Goal: Task Accomplishment & Management: Complete application form

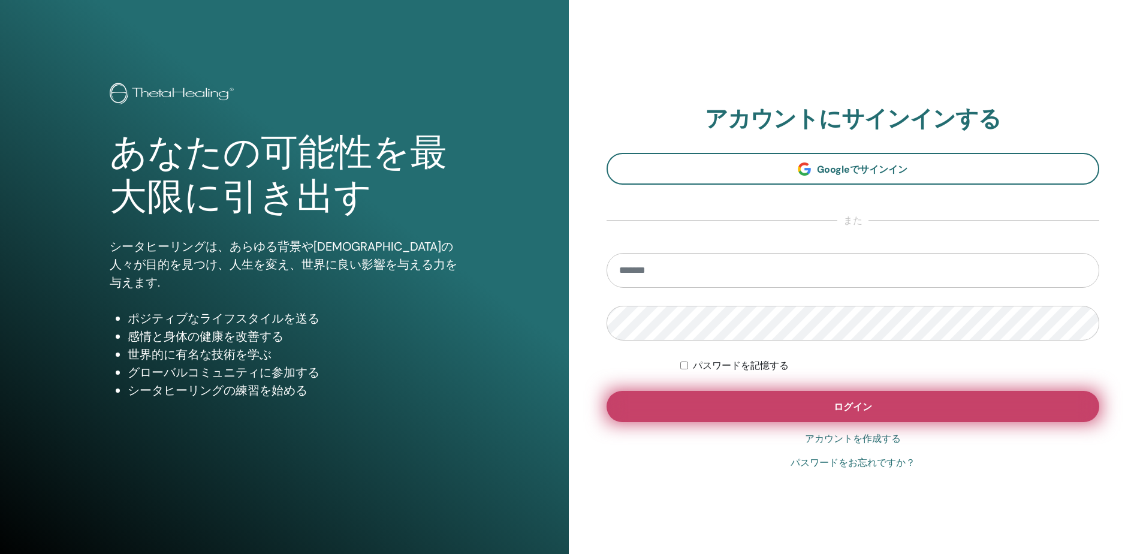
type input "**********"
click at [873, 400] on button "ログイン" at bounding box center [853, 406] width 493 height 31
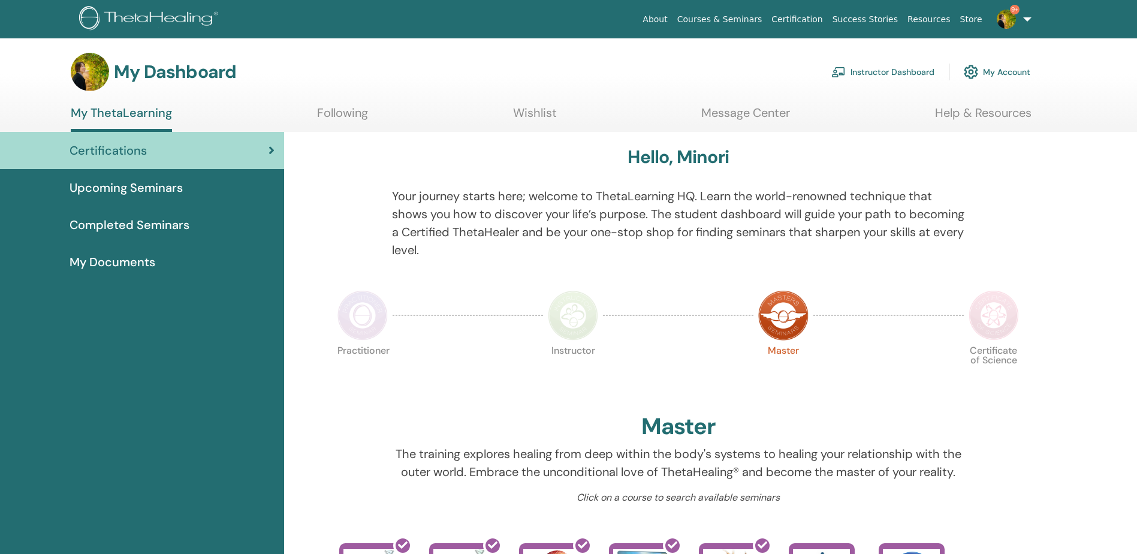
click at [879, 68] on link "Instructor Dashboard" at bounding box center [882, 72] width 103 height 26
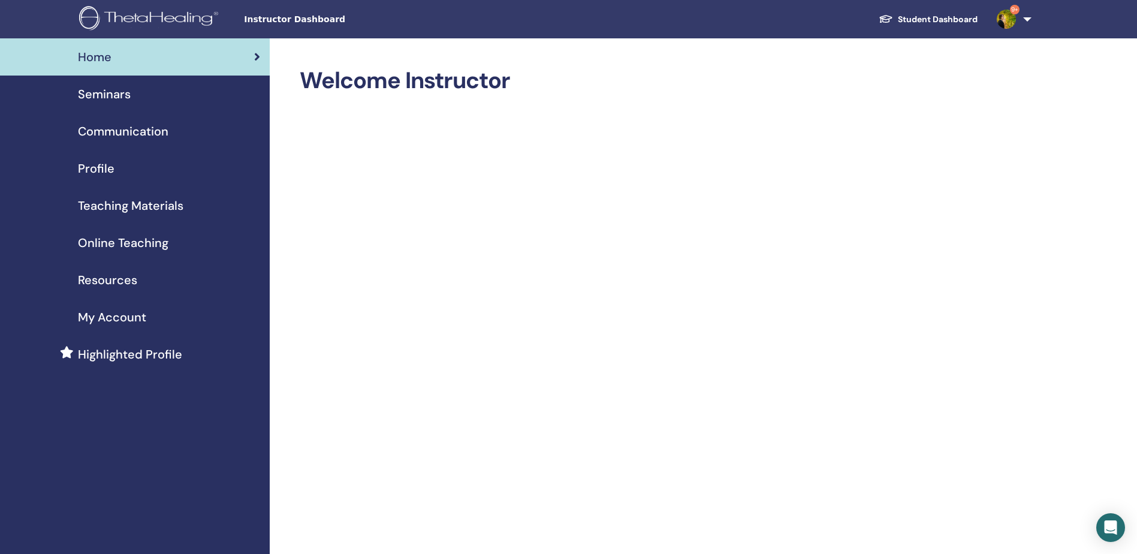
click at [132, 102] on div "Seminars" at bounding box center [135, 94] width 251 height 18
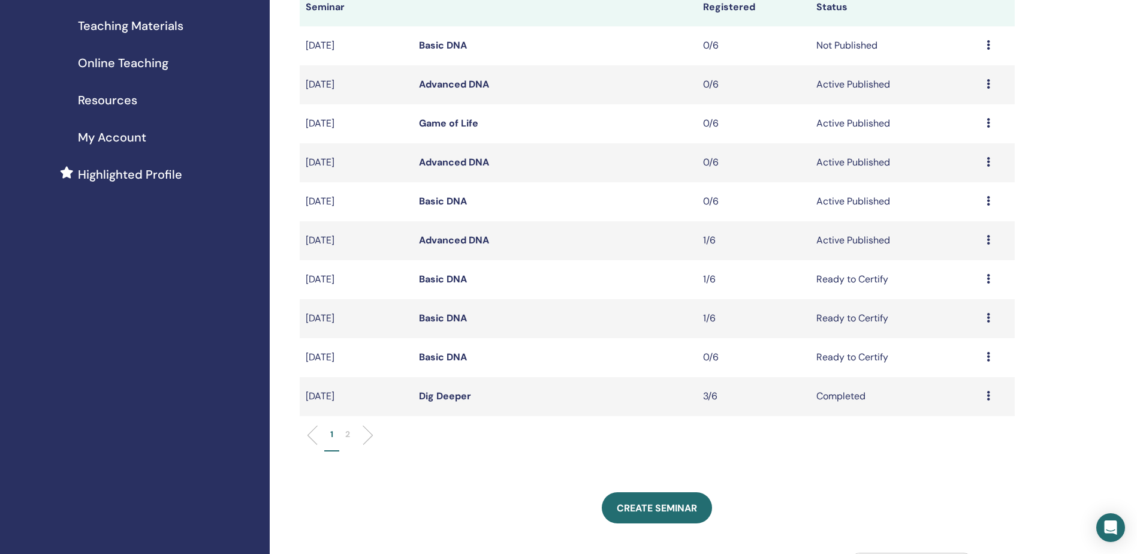
scroll to position [300, 0]
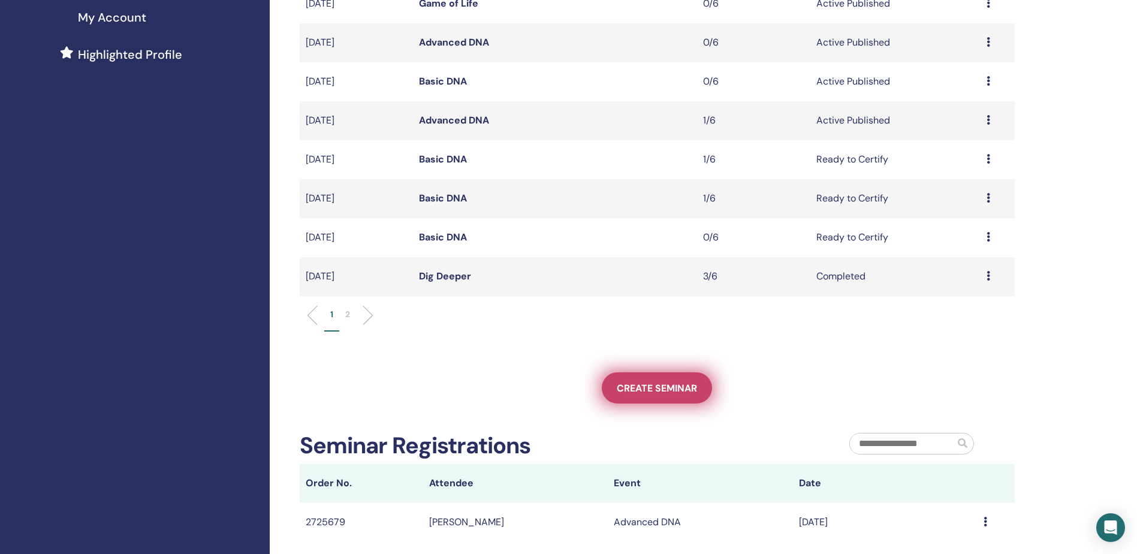
click at [644, 399] on link "Create seminar" at bounding box center [657, 387] width 110 height 31
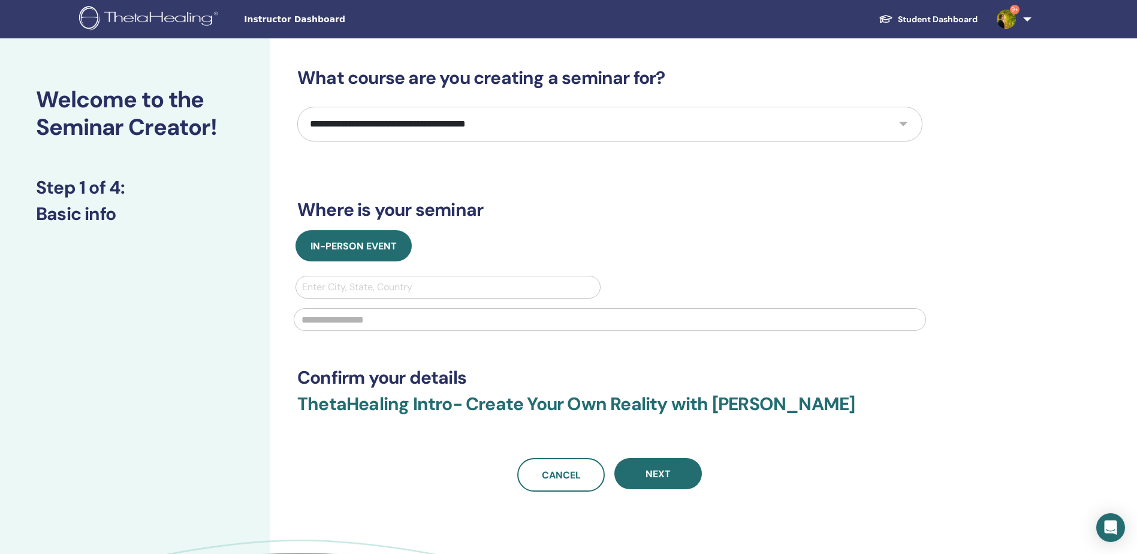
click at [477, 136] on select "**********" at bounding box center [609, 124] width 625 height 35
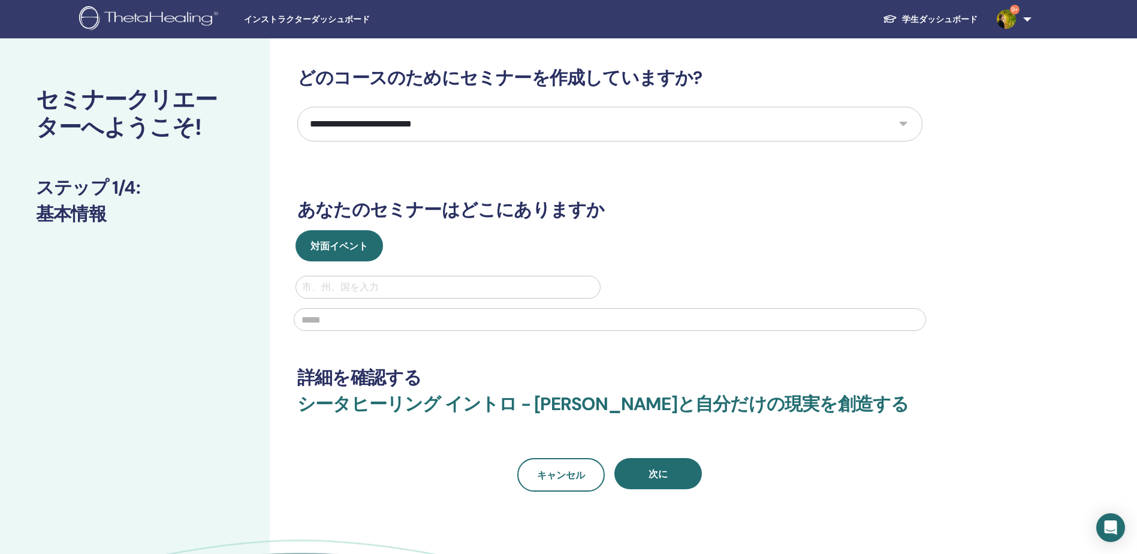
drag, startPoint x: 607, startPoint y: 132, endPoint x: 529, endPoint y: 123, distance: 78.5
click at [529, 123] on select "**********" at bounding box center [609, 124] width 625 height 35
select select "*"
click at [297, 107] on select "**********" at bounding box center [609, 124] width 625 height 35
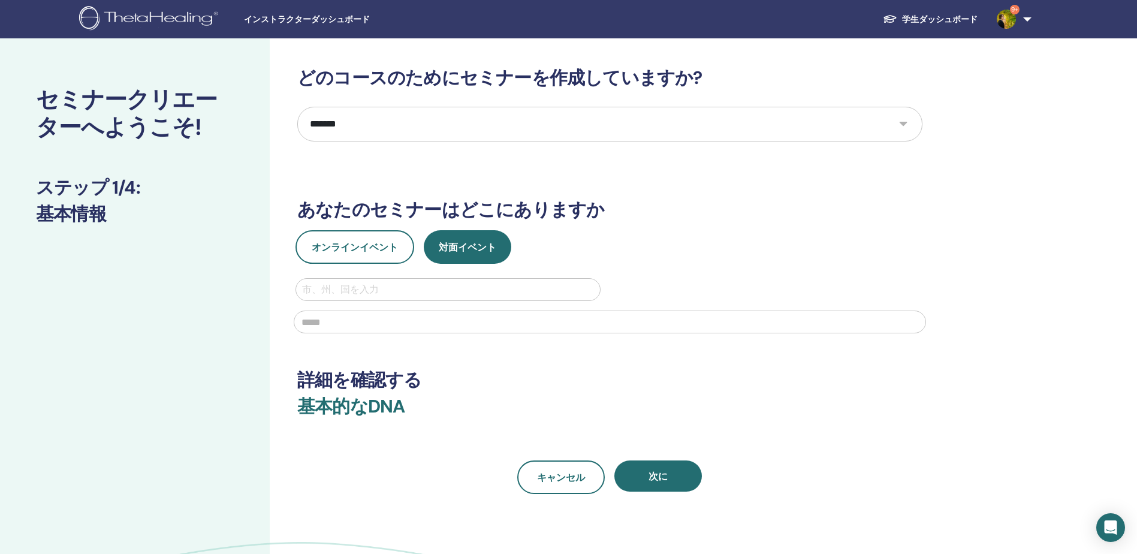
drag, startPoint x: 622, startPoint y: 208, endPoint x: 619, endPoint y: 214, distance: 6.5
click at [623, 209] on h3 "あなたのセミナーはどこにありますか" at bounding box center [609, 210] width 625 height 22
drag, startPoint x: 435, startPoint y: 296, endPoint x: 450, endPoint y: 284, distance: 18.8
click at [435, 294] on div at bounding box center [448, 289] width 292 height 17
type input "*"
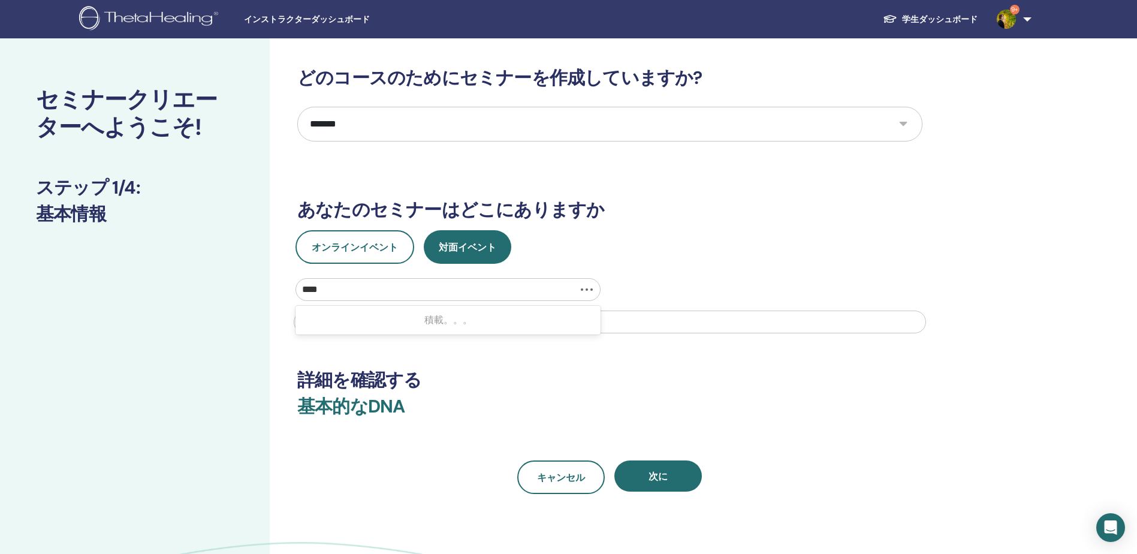
type input "*****"
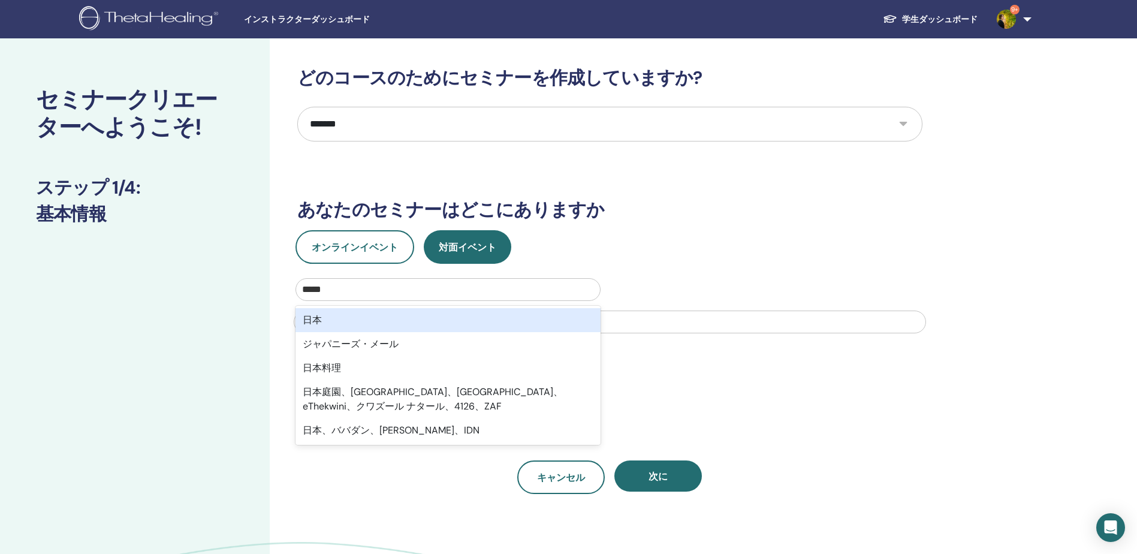
click at [405, 306] on div "日本 ジャパニーズ・メール 日本料理 日本庭園、510157 Street、Amanzimtoti、eThekwini、クワズール ナタール、4126、ZAF…" at bounding box center [448, 375] width 305 height 139
click at [388, 319] on div "日本" at bounding box center [448, 320] width 305 height 24
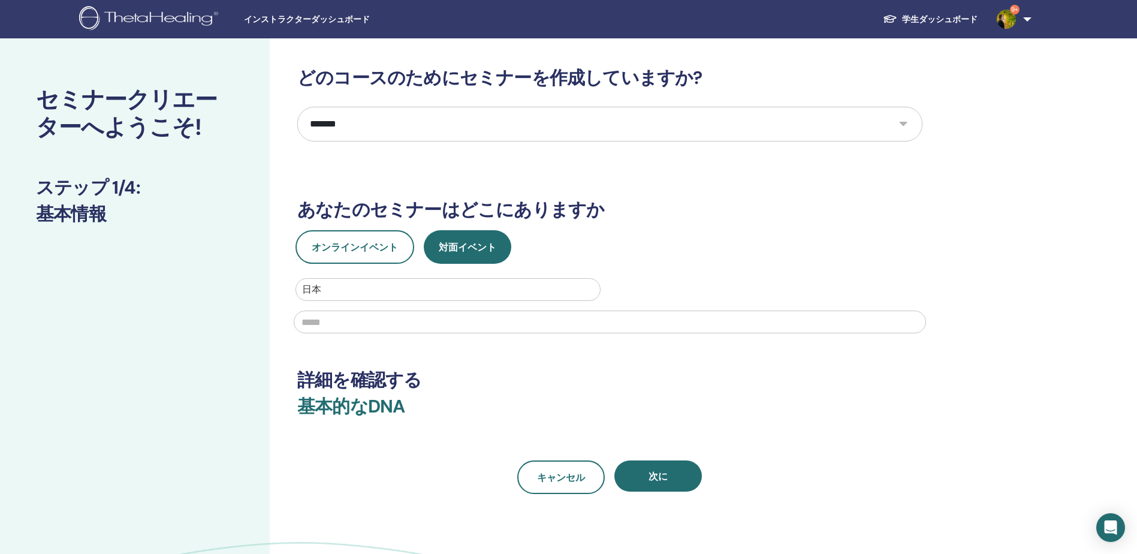
click at [408, 322] on input "text" at bounding box center [610, 321] width 632 height 23
type input "*"
type input "*****"
drag, startPoint x: 516, startPoint y: 419, endPoint x: 530, endPoint y: 420, distance: 14.4
click at [517, 419] on h3 "基本的なDNA" at bounding box center [609, 414] width 625 height 36
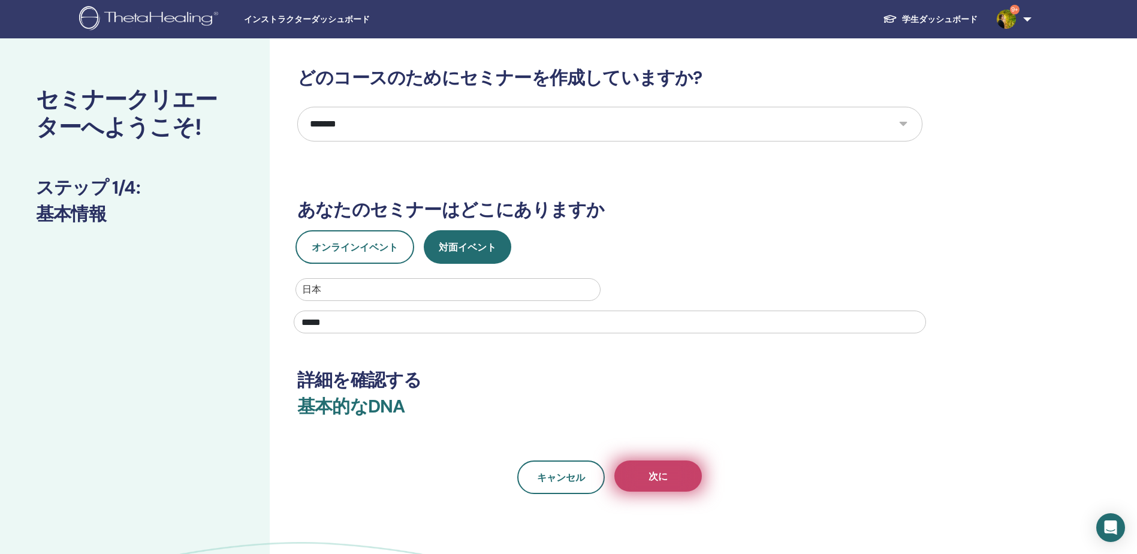
click at [671, 466] on button "次に" at bounding box center [658, 475] width 88 height 31
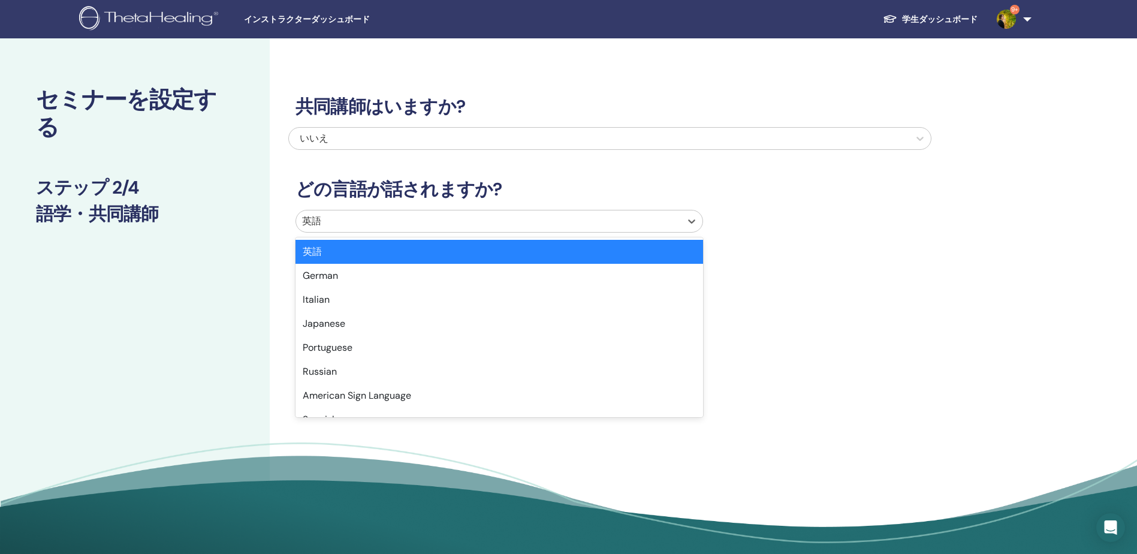
click at [620, 222] on div at bounding box center [488, 221] width 373 height 17
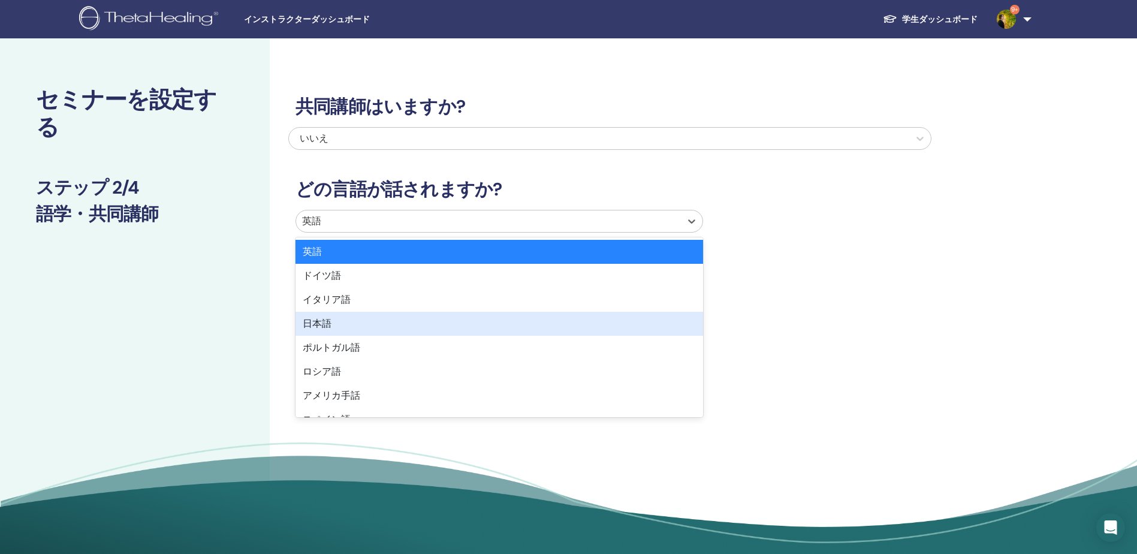
click at [523, 322] on div "日本語" at bounding box center [500, 324] width 408 height 24
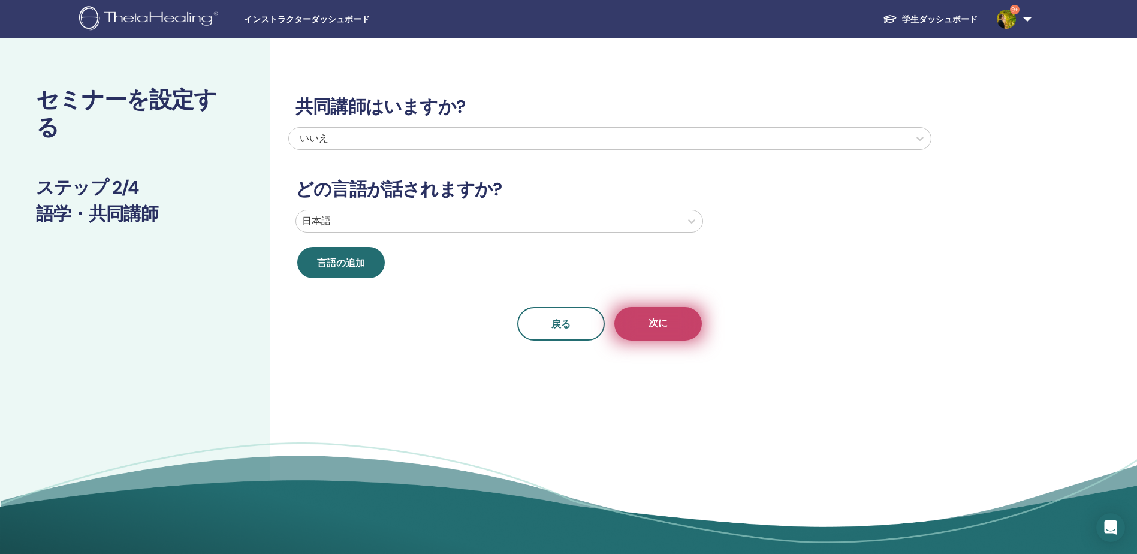
click at [650, 325] on span "次に" at bounding box center [658, 323] width 19 height 15
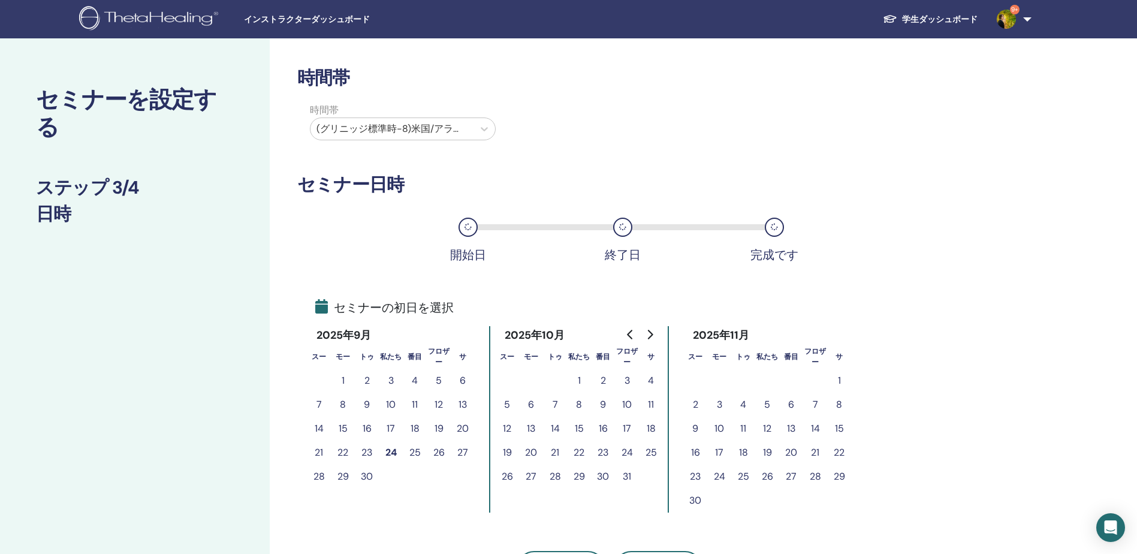
click at [652, 334] on icon "来月へ" at bounding box center [650, 335] width 5 height 10
click at [722, 433] on button "15" at bounding box center [719, 429] width 24 height 24
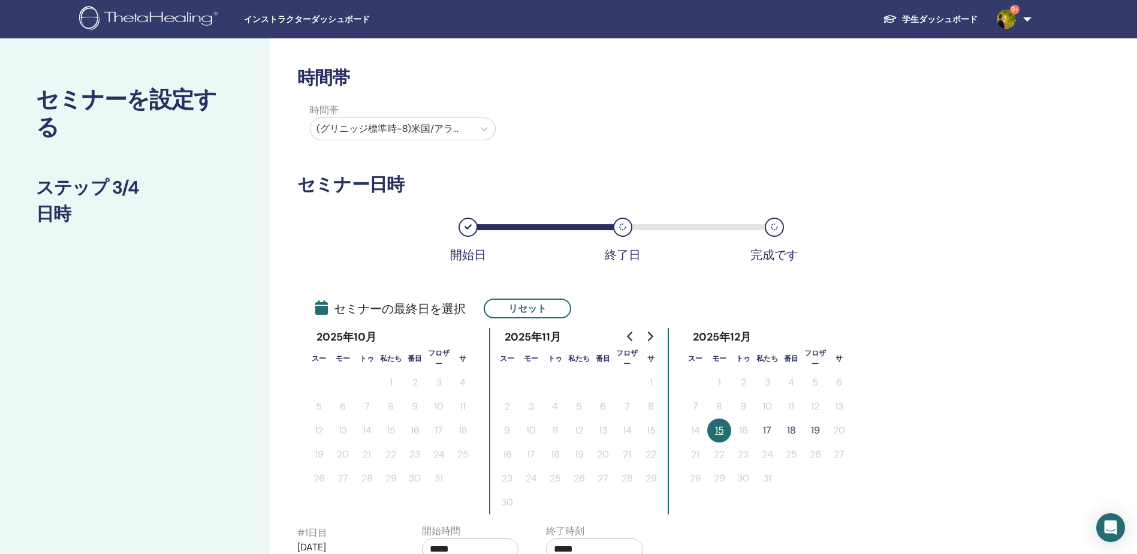
scroll to position [120, 0]
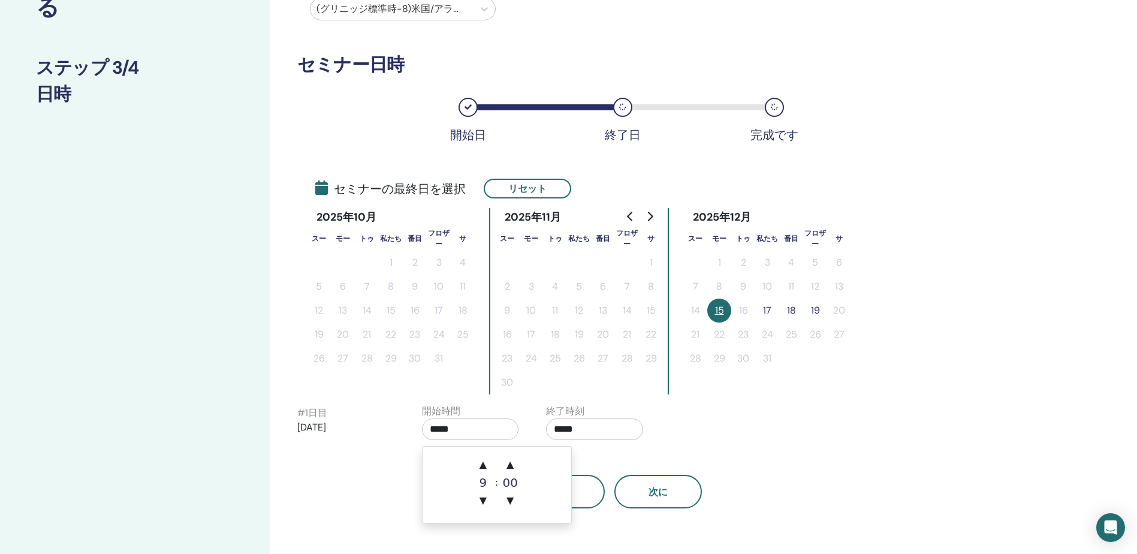
click at [501, 440] on input "*****" at bounding box center [470, 429] width 97 height 22
click at [706, 432] on div "#1日目 2025/12/15 開始時間 ***** 終了時刻 *****" at bounding box center [537, 425] width 498 height 42
click at [770, 313] on button "17" at bounding box center [767, 311] width 24 height 24
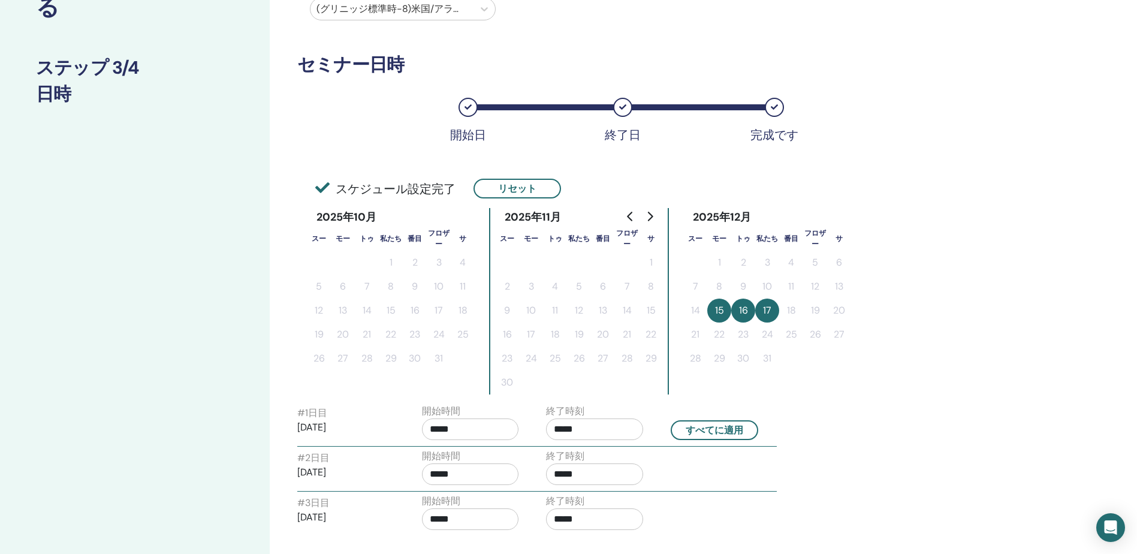
scroll to position [180, 0]
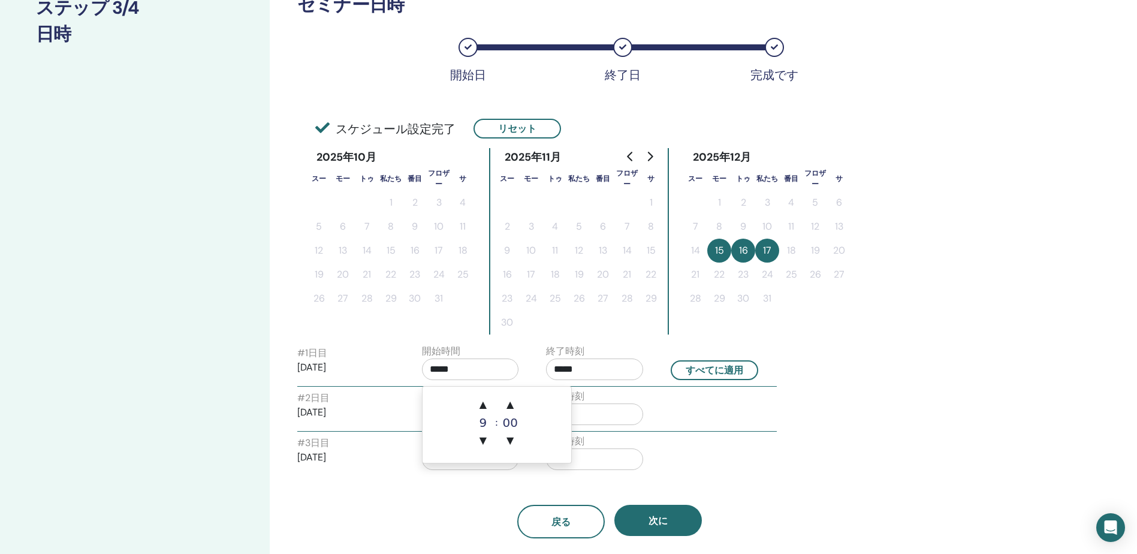
drag, startPoint x: 480, startPoint y: 376, endPoint x: 418, endPoint y: 376, distance: 62.3
click at [418, 376] on div "開始時間 *****" at bounding box center [475, 365] width 125 height 42
click at [486, 405] on span "▲" at bounding box center [483, 405] width 24 height 24
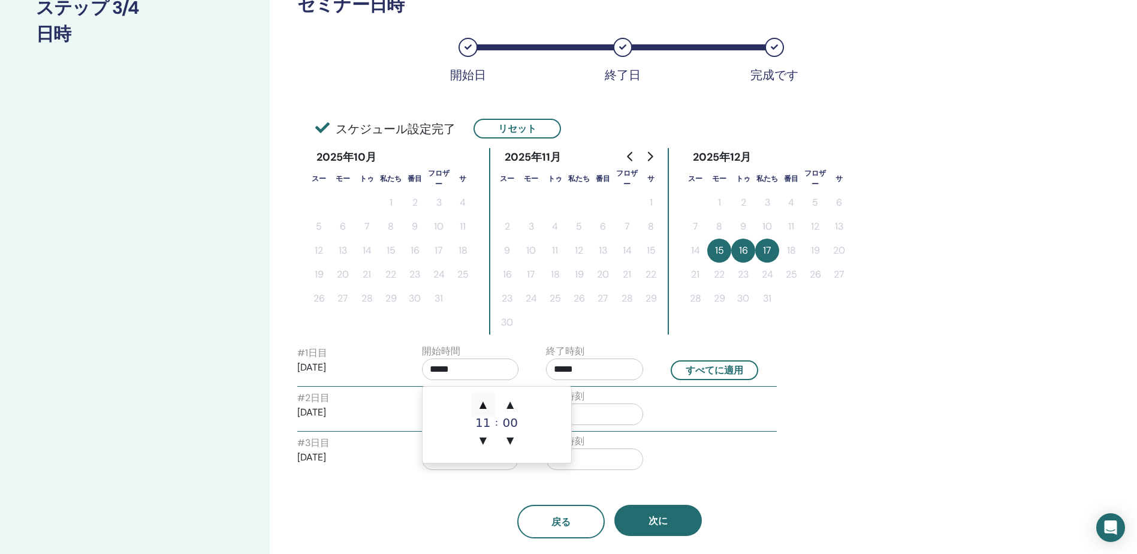
type input "*****"
click at [654, 406] on div "終了時刻 *****" at bounding box center [599, 410] width 125 height 42
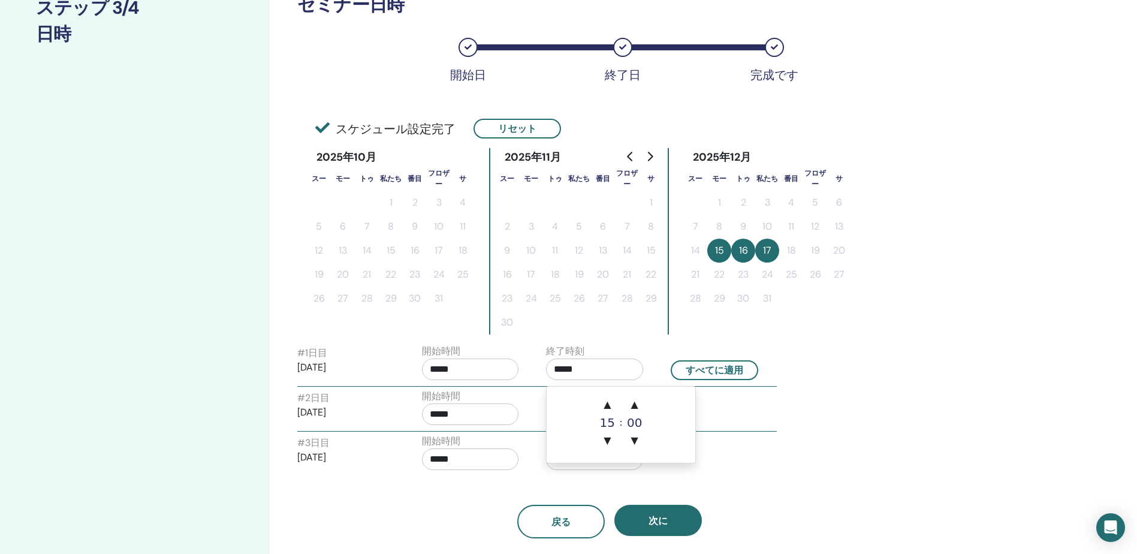
click at [578, 369] on input "*****" at bounding box center [594, 369] width 97 height 22
click at [605, 405] on span "▲" at bounding box center [607, 405] width 24 height 24
click at [631, 402] on span "▲" at bounding box center [635, 405] width 24 height 24
click at [631, 401] on span "▲" at bounding box center [635, 405] width 24 height 24
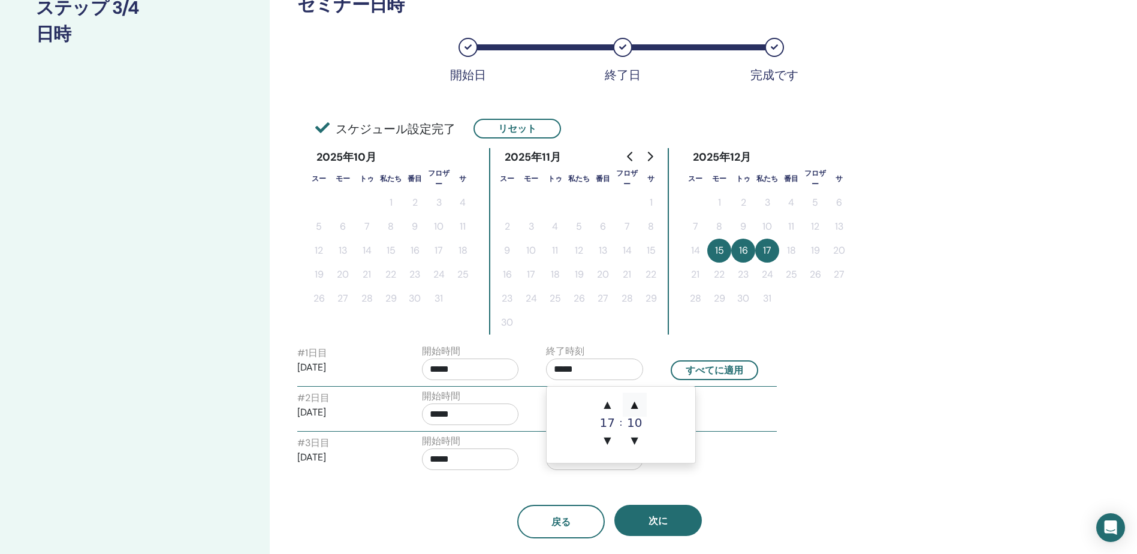
click at [631, 401] on span "▲" at bounding box center [635, 405] width 24 height 24
click at [632, 403] on span "▲" at bounding box center [635, 405] width 24 height 24
type input "*****"
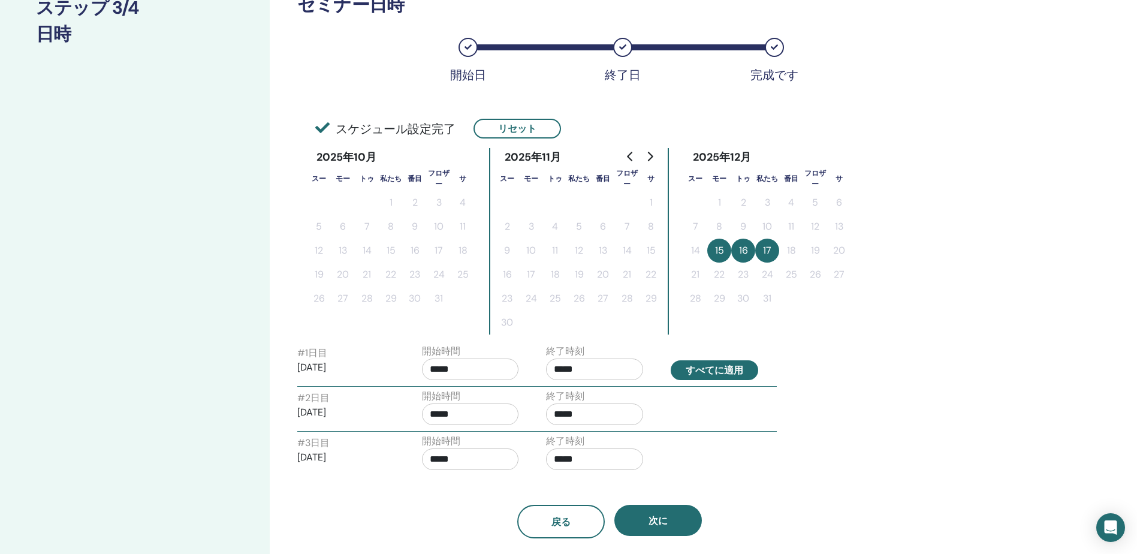
click at [727, 367] on button "すべてに適用" at bounding box center [715, 370] width 88 height 20
type input "*****"
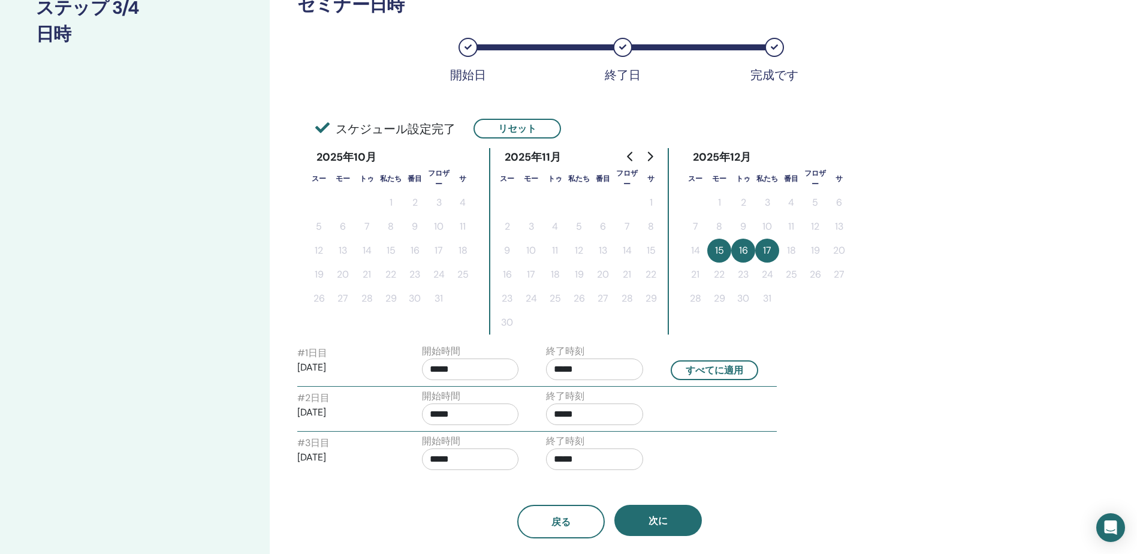
click at [766, 425] on div "#2日目 2025/12/16 開始時間 ***** 終了時刻 *****" at bounding box center [537, 410] width 498 height 42
click at [669, 514] on button "次に" at bounding box center [658, 520] width 88 height 31
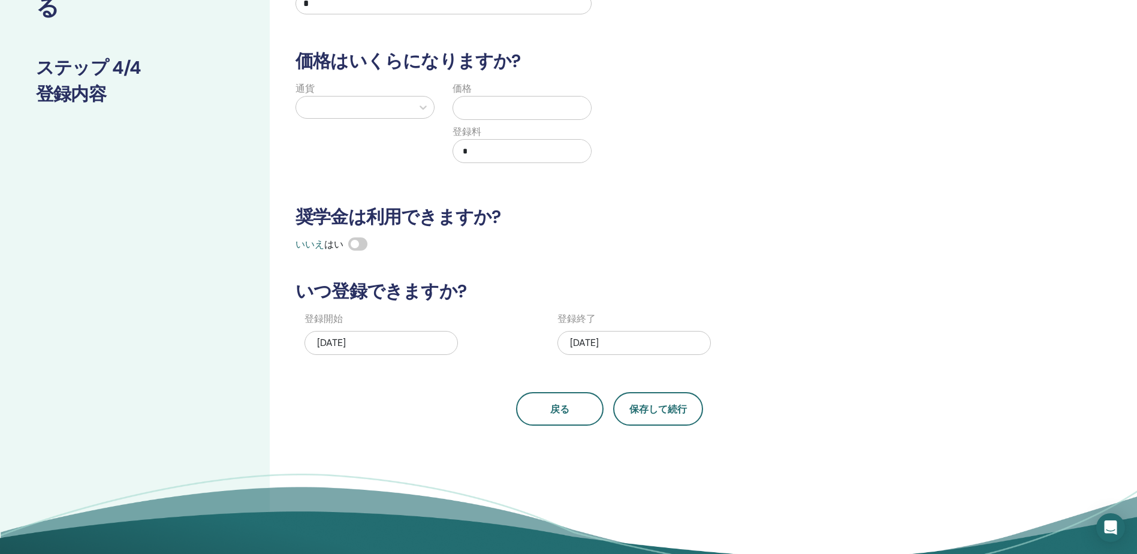
scroll to position [0, 0]
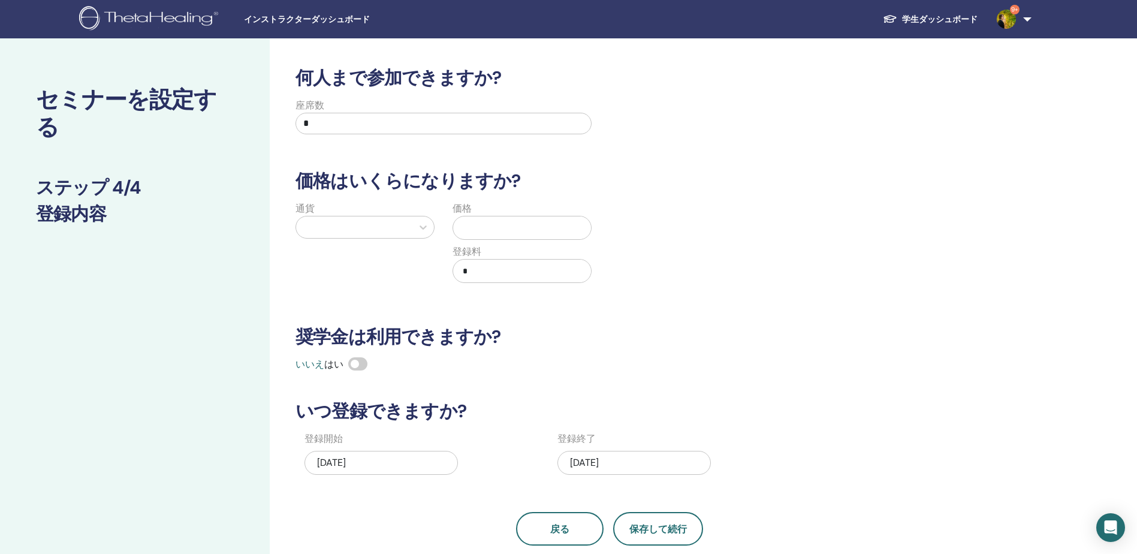
click at [420, 122] on input "*" at bounding box center [444, 124] width 296 height 22
drag, startPoint x: 381, startPoint y: 120, endPoint x: 169, endPoint y: 122, distance: 212.2
click at [169, 122] on div "セミナーを設定する ステップ 4/4 登録内容 何人まで参加できますか? 座席数 * 価格はいくらになりますか? 通貨 価格 登録料 * 奨学金は利用できます…" at bounding box center [568, 375] width 1137 height 675
type input "*"
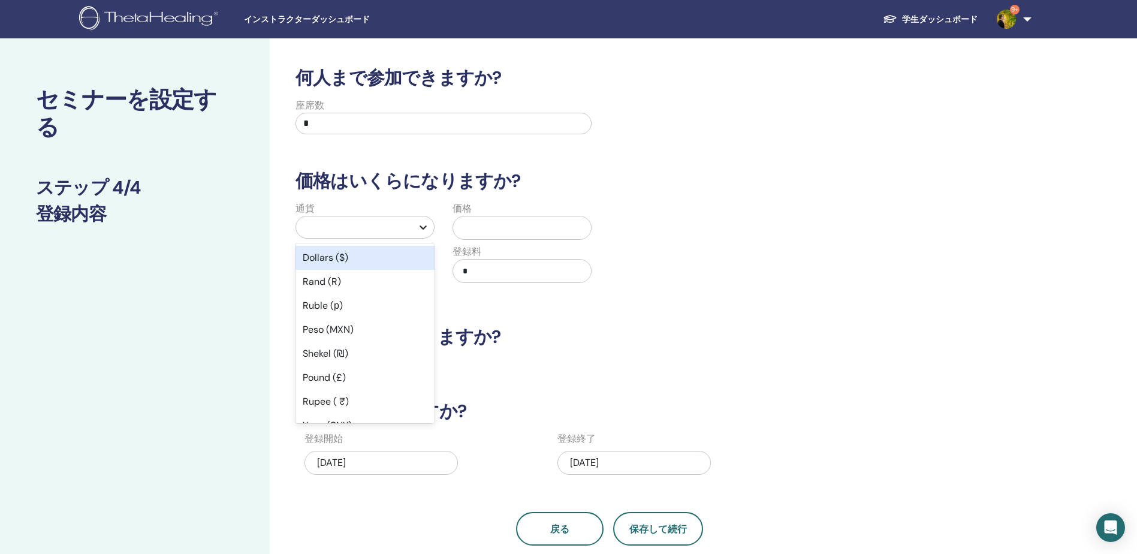
click at [421, 217] on div at bounding box center [423, 227] width 22 height 22
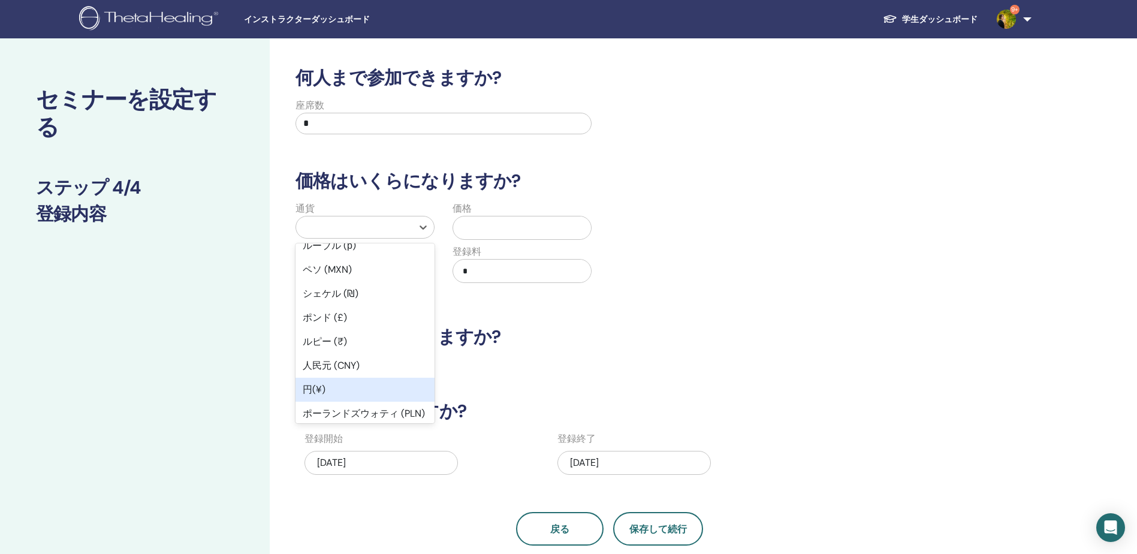
click at [374, 390] on div "円(¥)" at bounding box center [365, 390] width 139 height 24
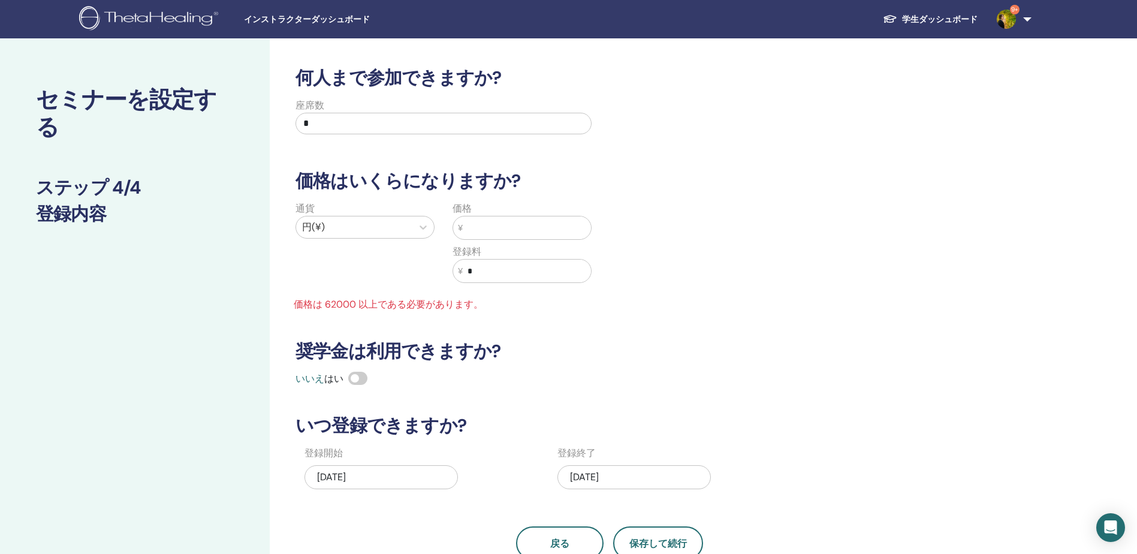
click at [488, 228] on input "text" at bounding box center [527, 227] width 128 height 23
type input "*"
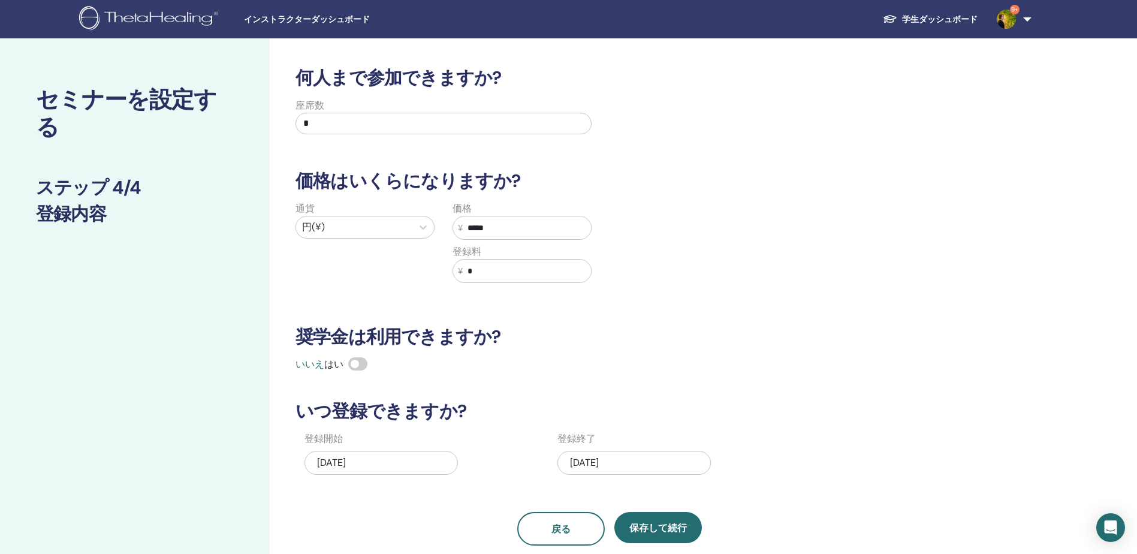
type input "*****"
click at [625, 242] on div "通貨 円(¥) 価格 ¥ ***** 登録料 ¥ *" at bounding box center [600, 249] width 643 height 96
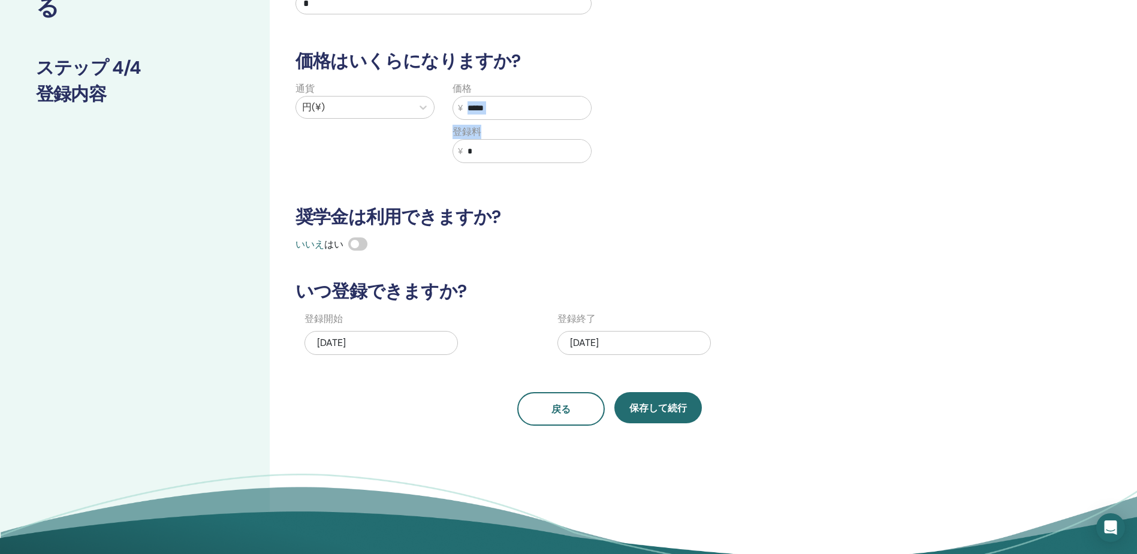
scroll to position [180, 0]
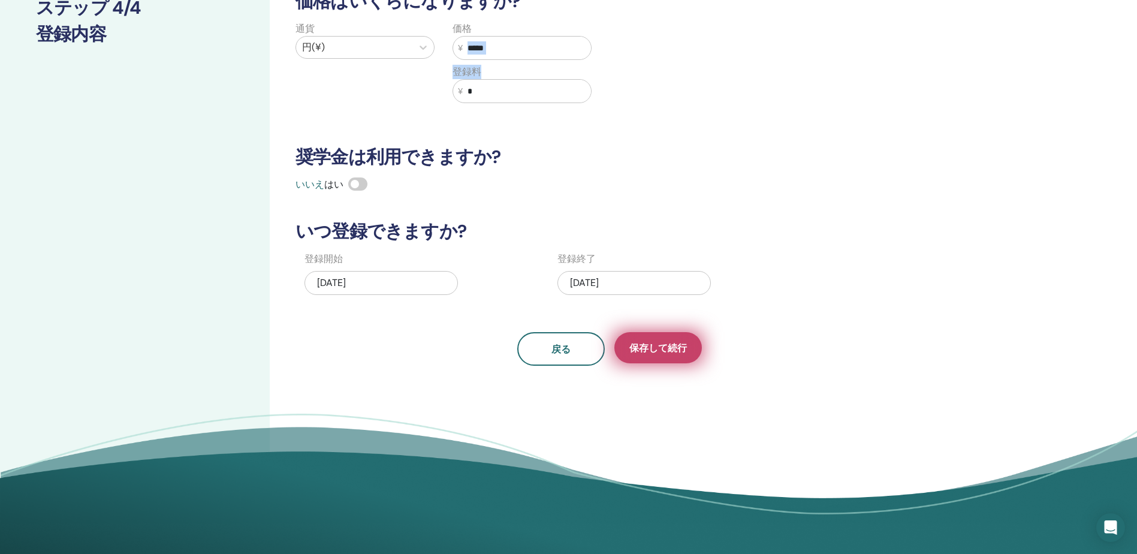
click at [678, 349] on span "保存して続行" at bounding box center [658, 348] width 58 height 13
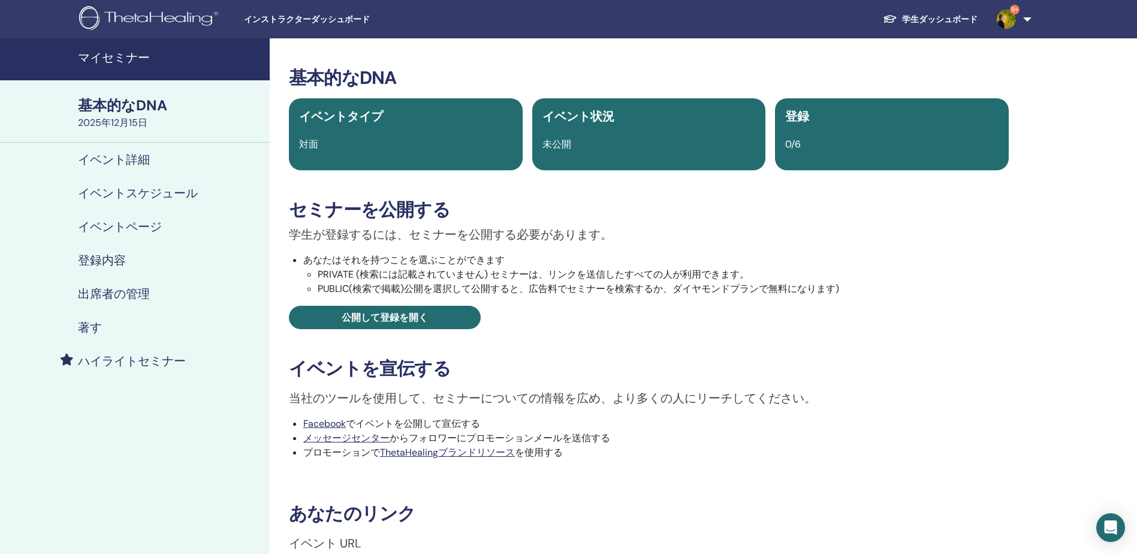
click at [110, 172] on link "イベント詳細" at bounding box center [135, 160] width 270 height 34
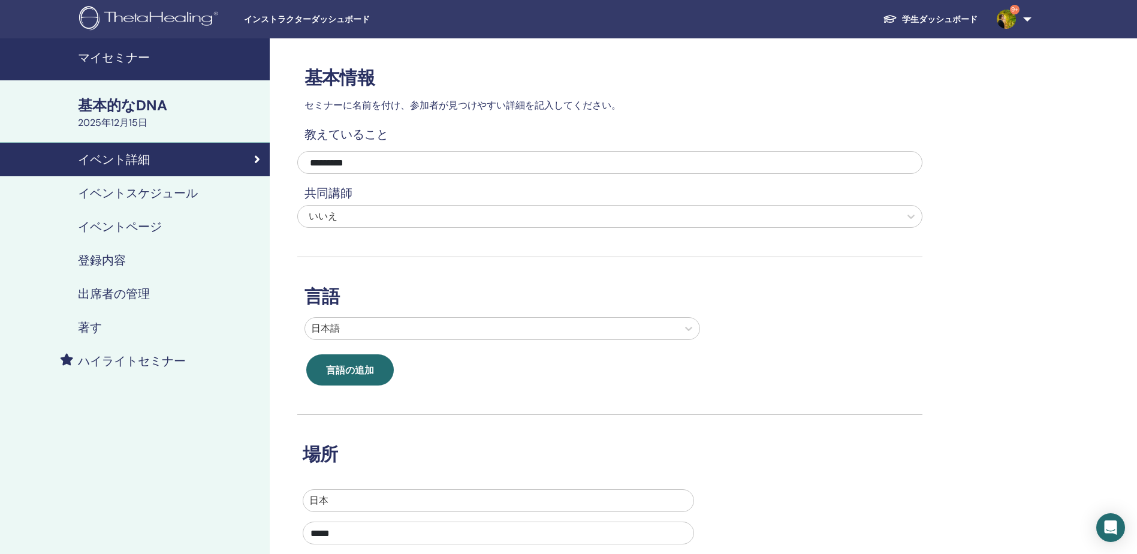
click at [111, 188] on h4 "イベントスケジュール" at bounding box center [138, 193] width 120 height 14
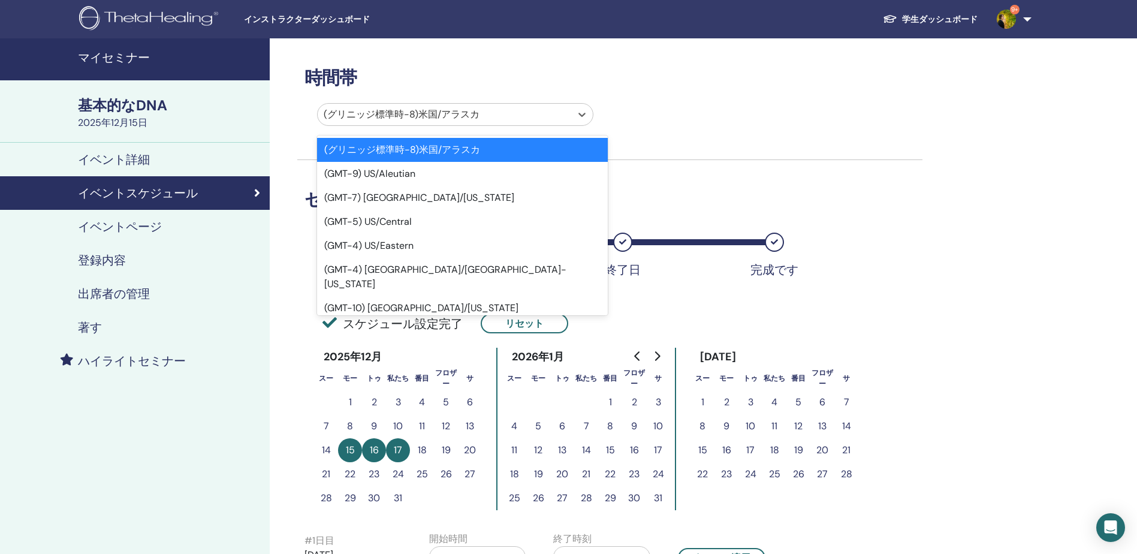
click at [504, 108] on div at bounding box center [445, 114] width 242 height 17
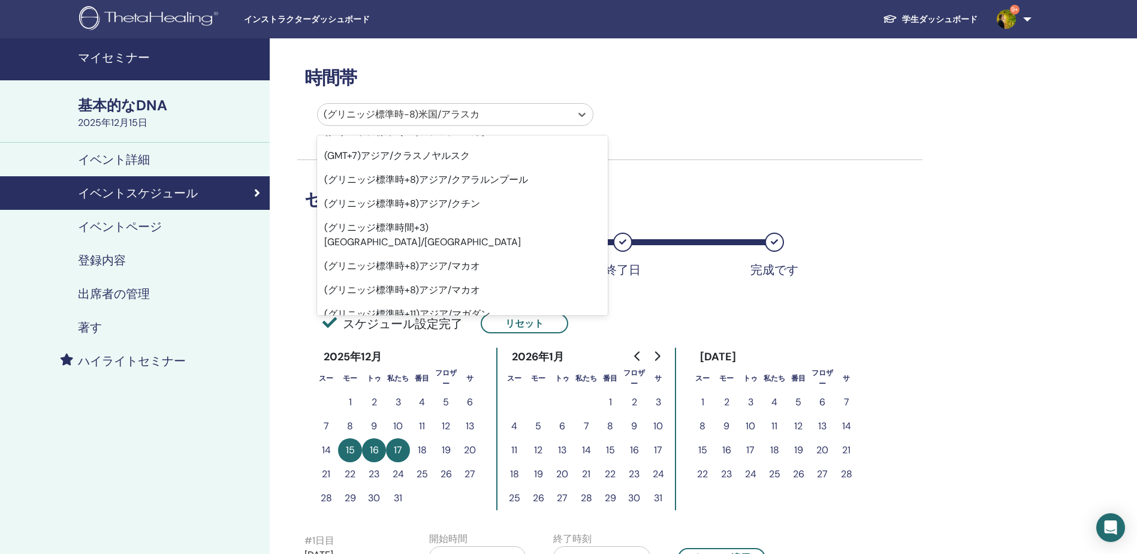
scroll to position [8790, 0]
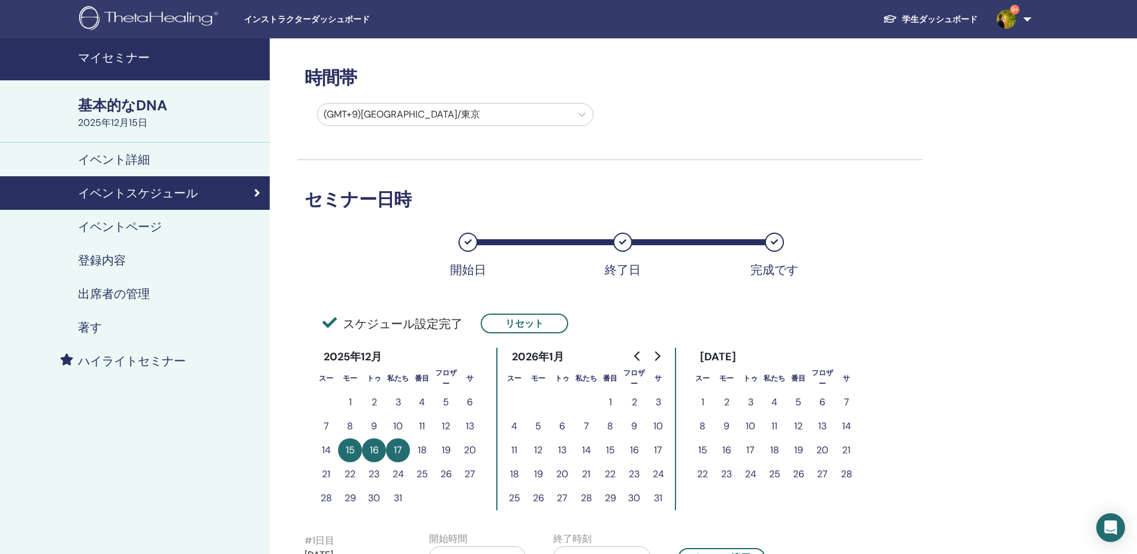
click at [701, 129] on div "(GMT+9)アジア/東京" at bounding box center [600, 117] width 625 height 28
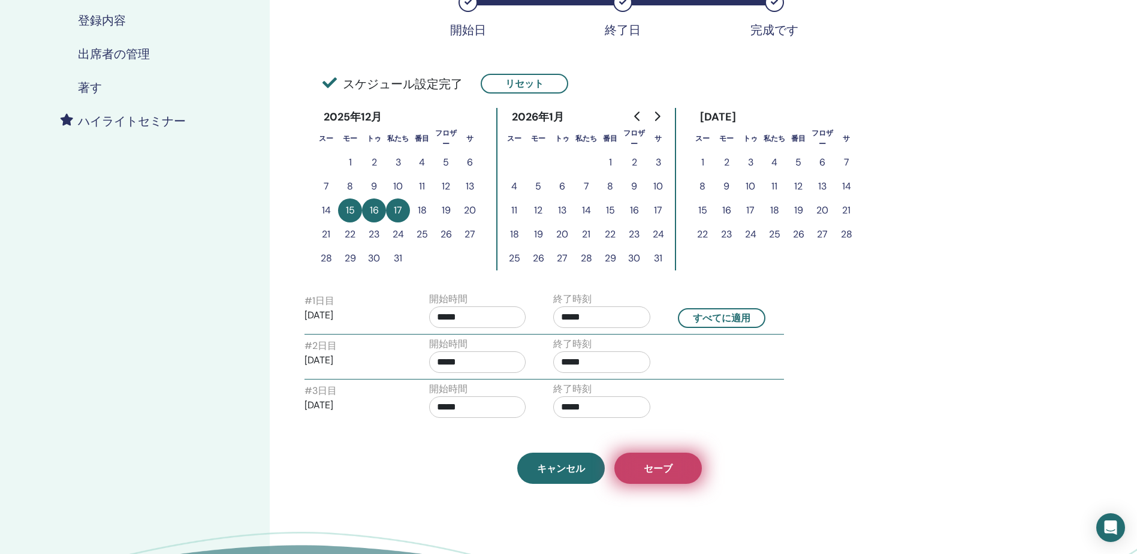
click at [644, 471] on span "セーブ" at bounding box center [658, 468] width 29 height 13
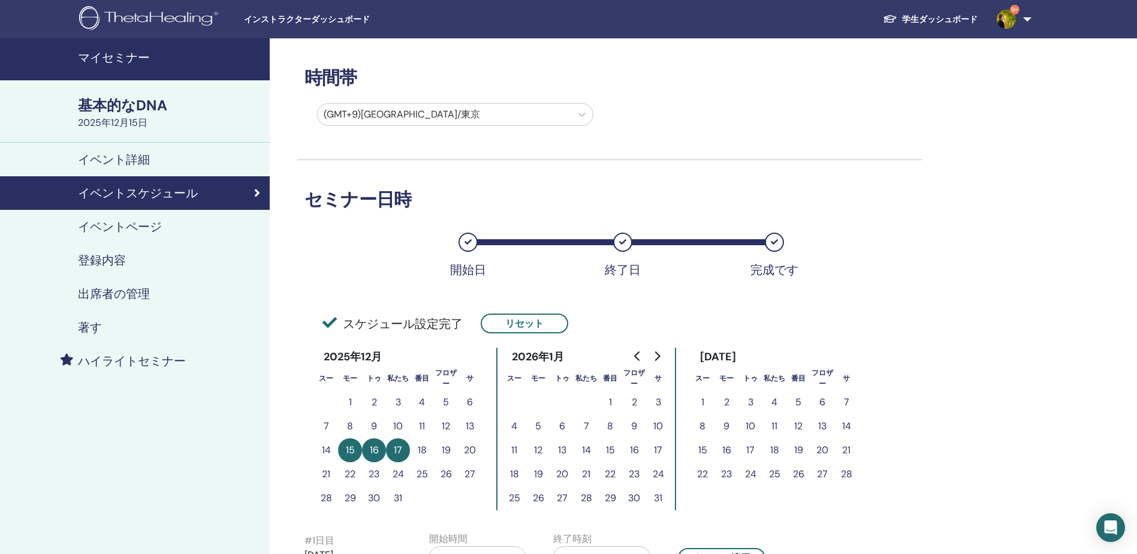
click at [183, 330] on div "著す" at bounding box center [135, 327] width 251 height 14
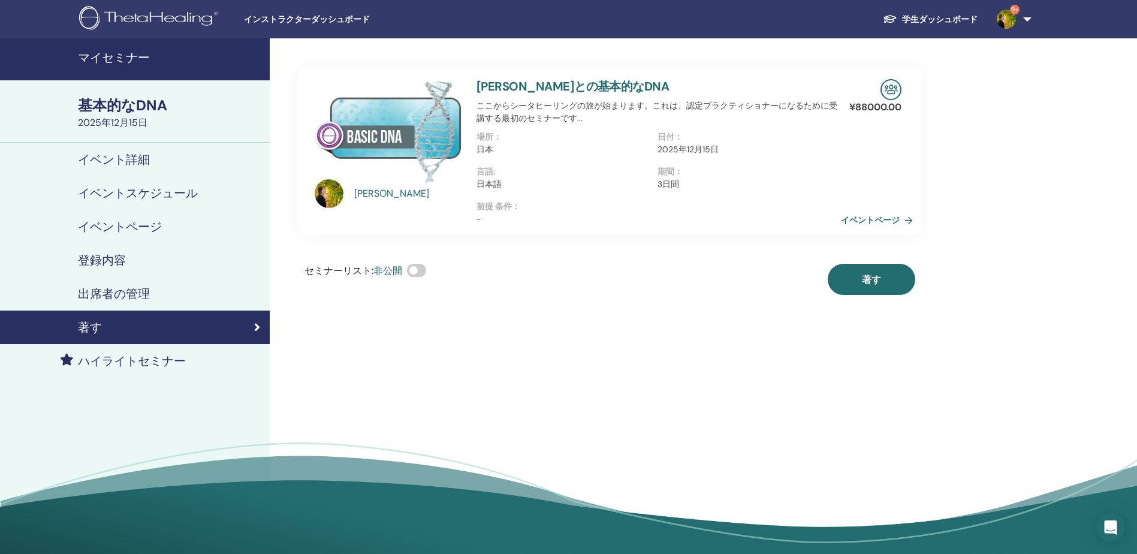
click at [850, 229] on link "イベントページ" at bounding box center [879, 220] width 77 height 18
click at [852, 229] on link "イベントページ" at bounding box center [879, 220] width 77 height 18
click at [839, 295] on button "著す" at bounding box center [872, 279] width 88 height 31
click at [158, 294] on div "出席者の管理" at bounding box center [135, 294] width 251 height 14
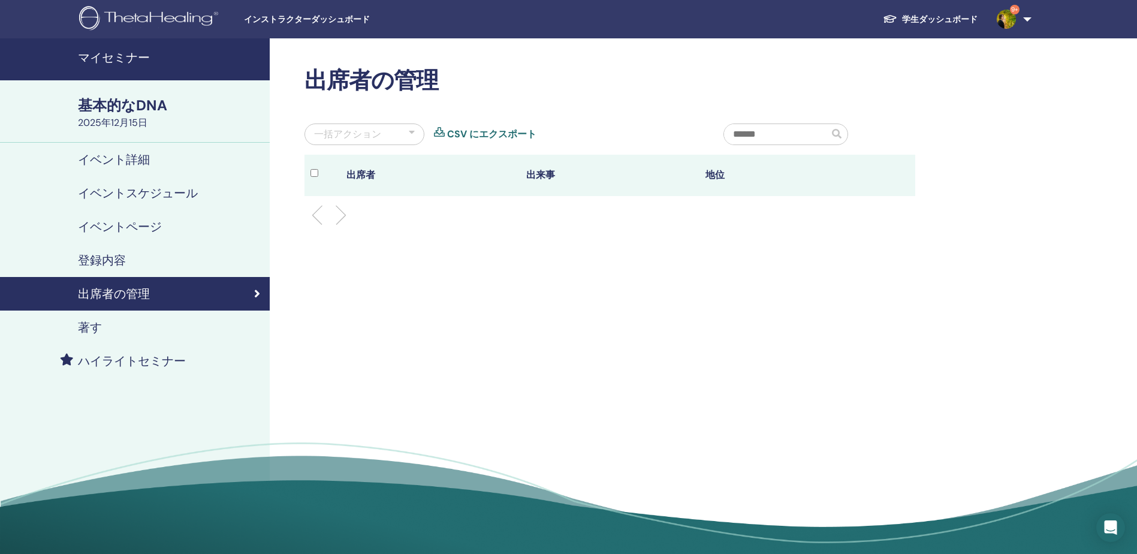
click at [159, 309] on link "出席者の管理" at bounding box center [135, 294] width 270 height 34
click at [159, 322] on div "著す" at bounding box center [135, 327] width 251 height 14
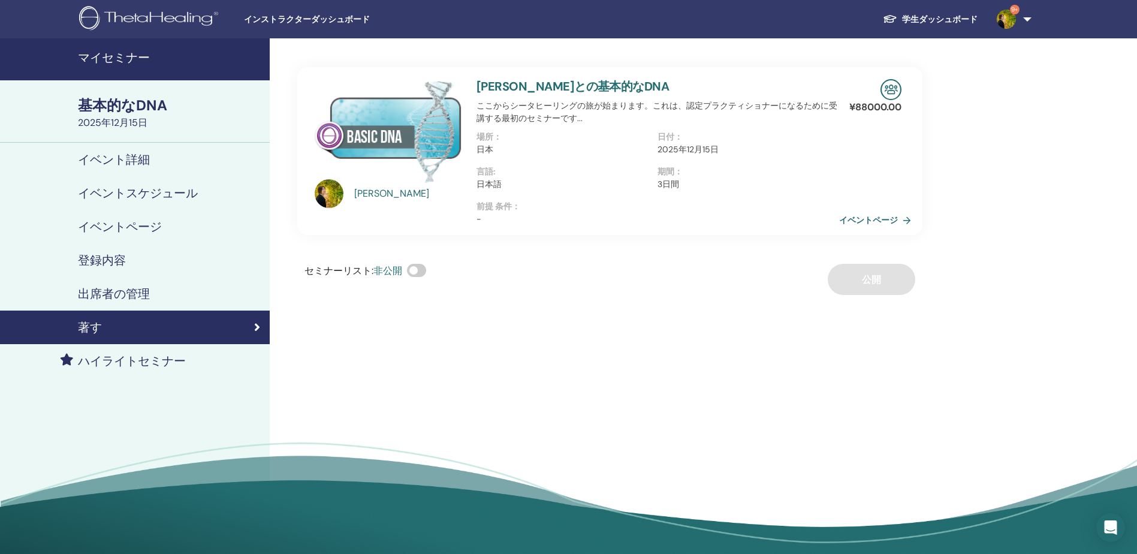
drag, startPoint x: 134, startPoint y: 137, endPoint x: 132, endPoint y: 146, distance: 8.6
click at [134, 138] on div "基本的なDNA [DATE]" at bounding box center [135, 111] width 270 height 62
click at [132, 151] on link "イベント詳細" at bounding box center [135, 160] width 270 height 34
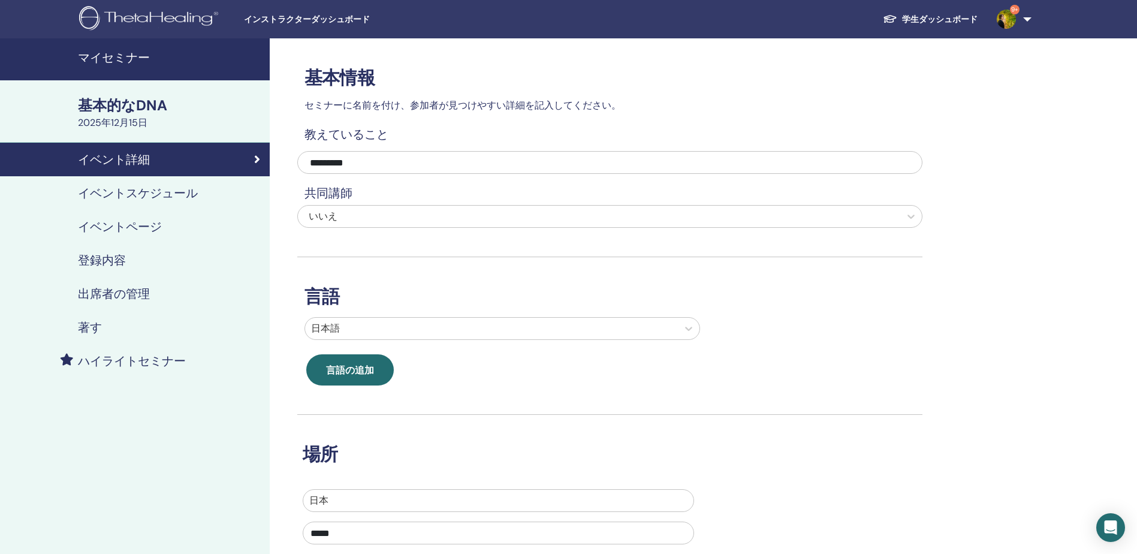
click at [132, 187] on h4 "イベントスケジュール" at bounding box center [138, 193] width 120 height 14
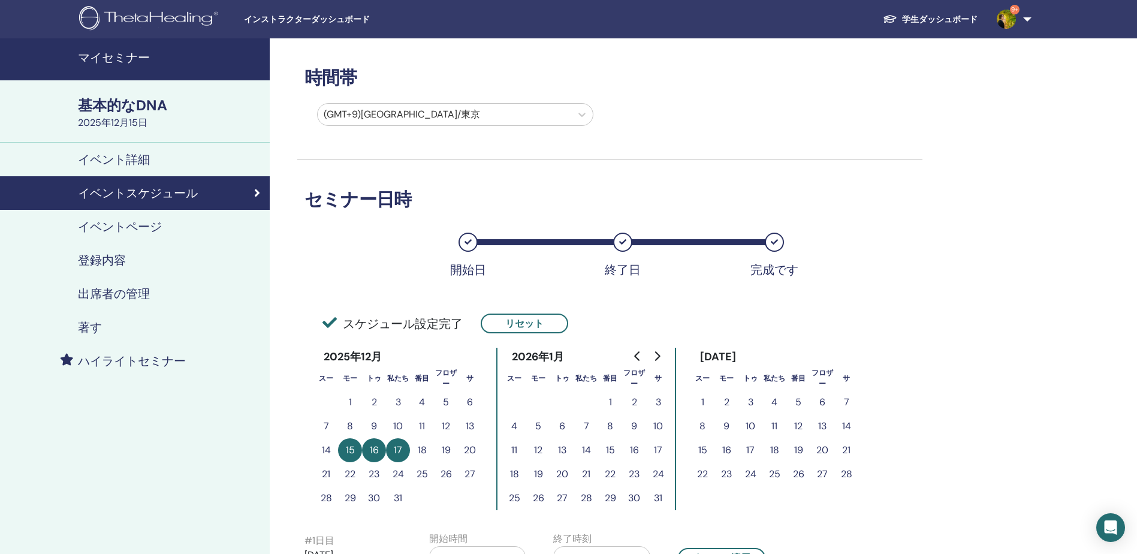
click at [135, 225] on h4 "イベントページ" at bounding box center [120, 226] width 84 height 14
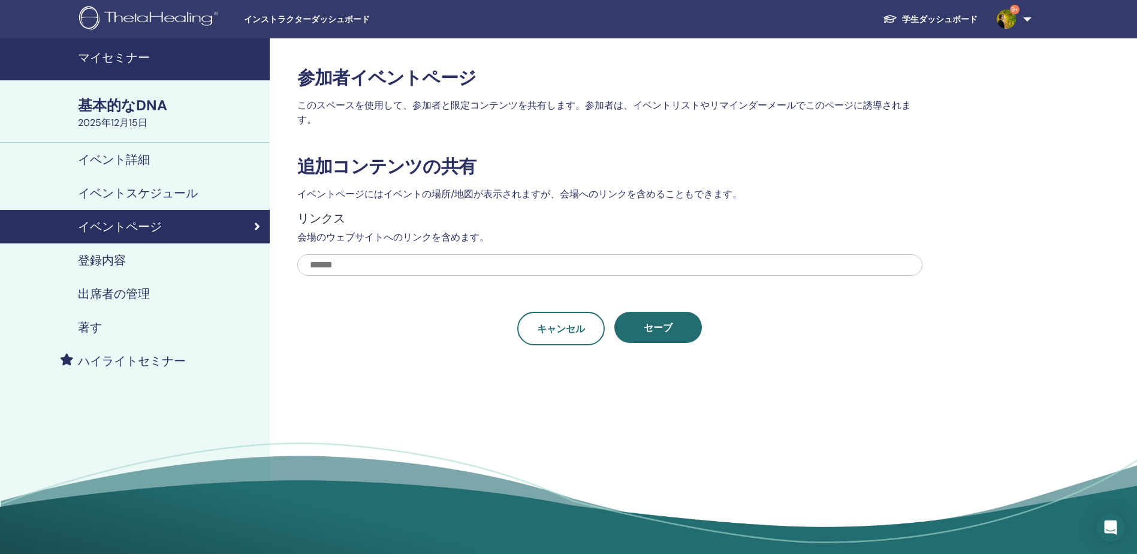
click at [132, 259] on div "登録内容" at bounding box center [135, 260] width 251 height 14
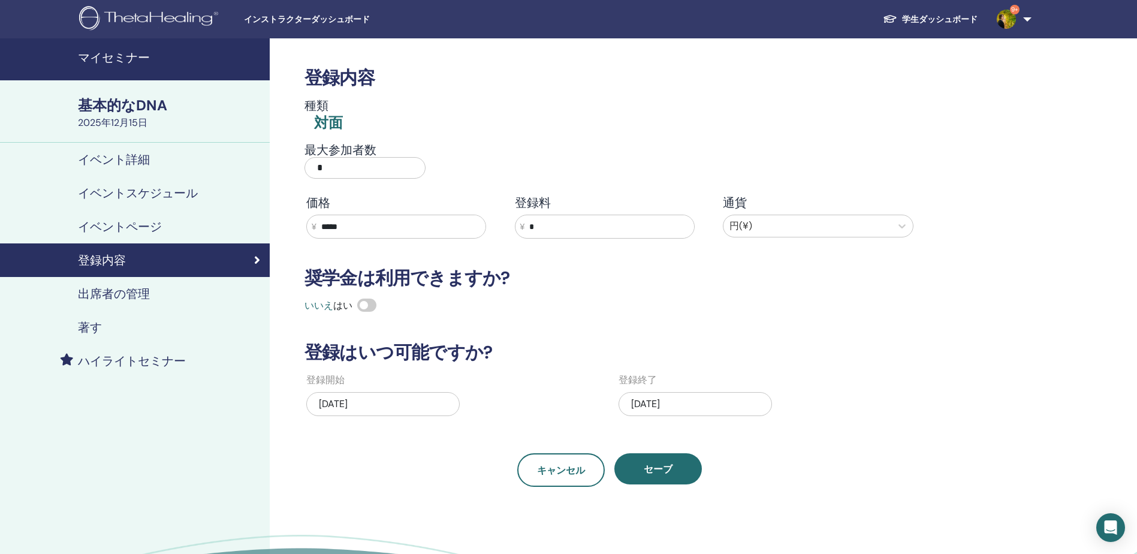
click at [129, 289] on h4 "出席者の管理" at bounding box center [114, 294] width 72 height 14
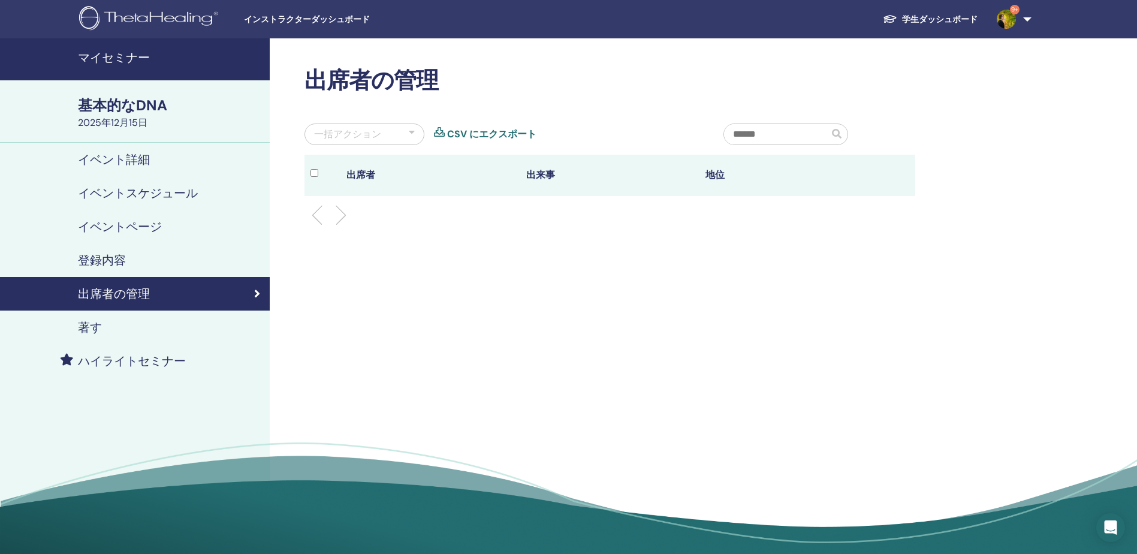
click at [104, 335] on link "著す" at bounding box center [135, 327] width 270 height 34
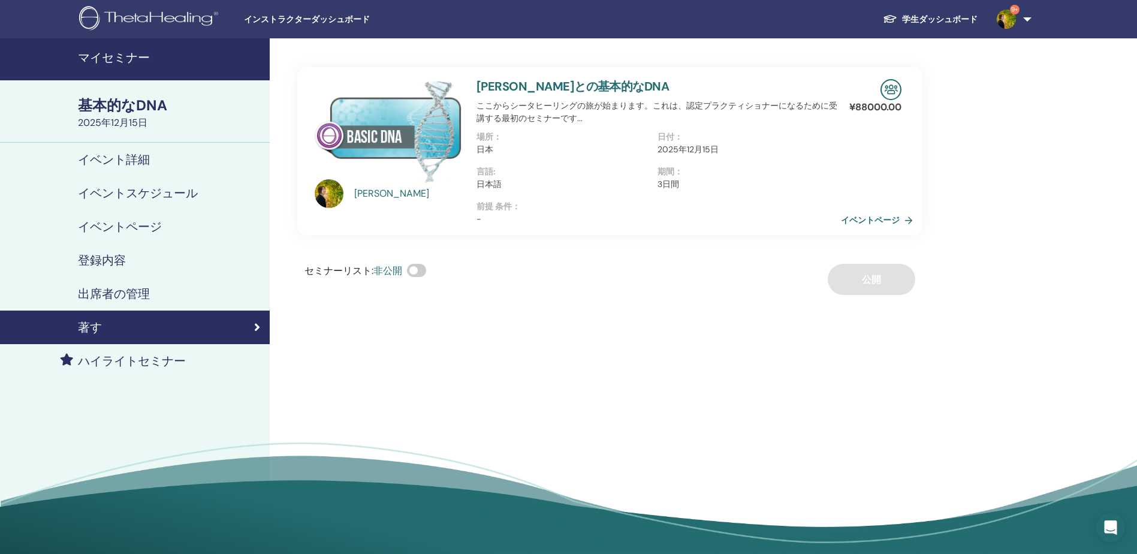
click at [853, 228] on link "イベントページ" at bounding box center [879, 220] width 77 height 18
